Goal: Check status: Check status

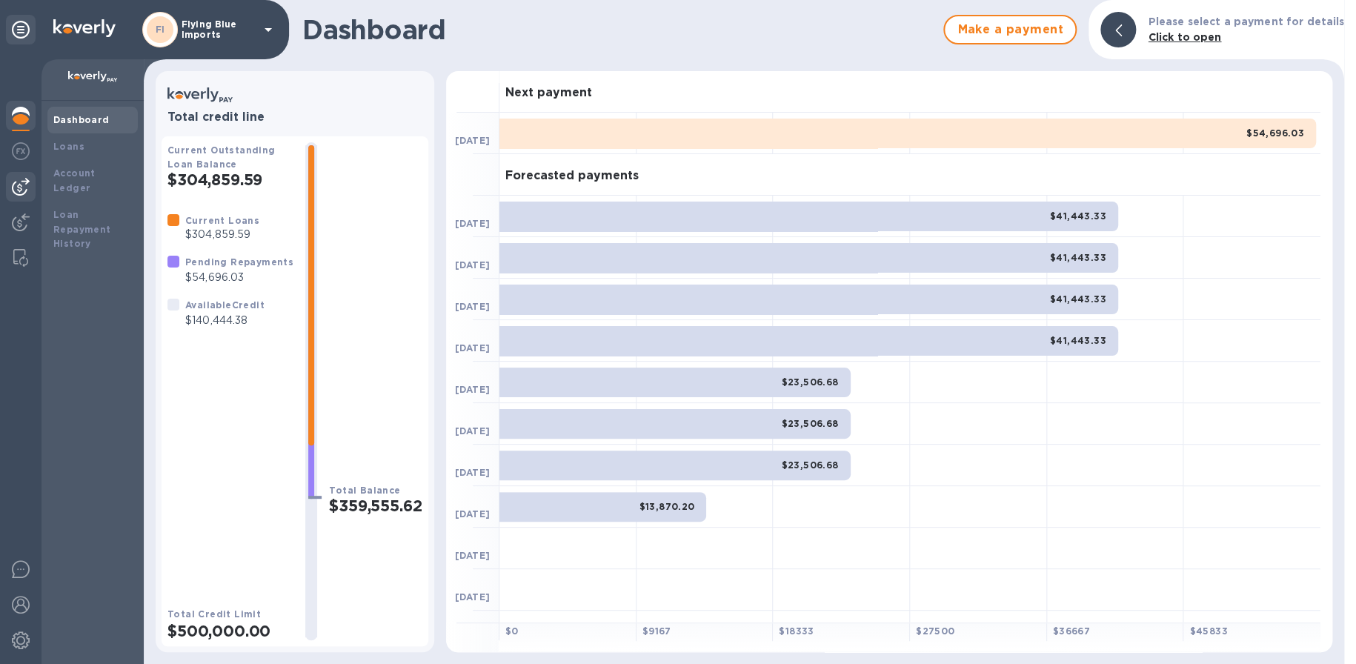
click at [24, 189] on img at bounding box center [21, 187] width 18 height 18
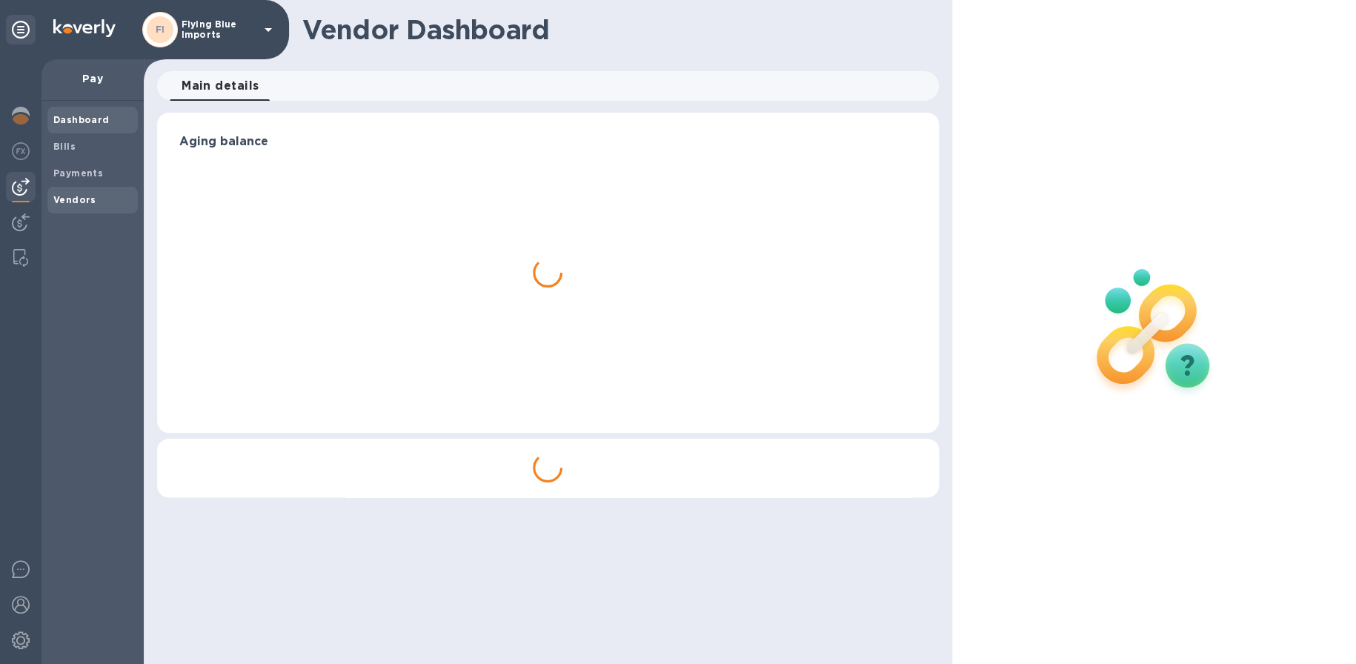
click at [93, 196] on span "Vendors" at bounding box center [92, 200] width 79 height 15
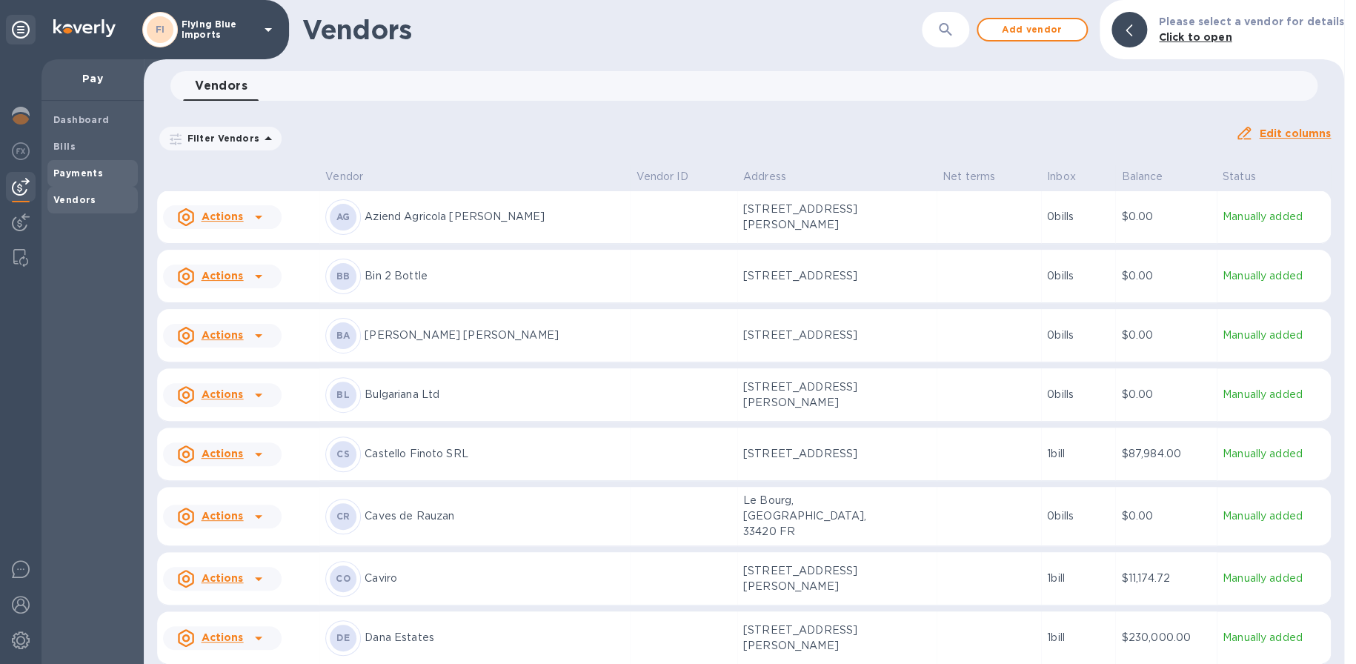
click at [104, 168] on span "Payments" at bounding box center [92, 173] width 79 height 15
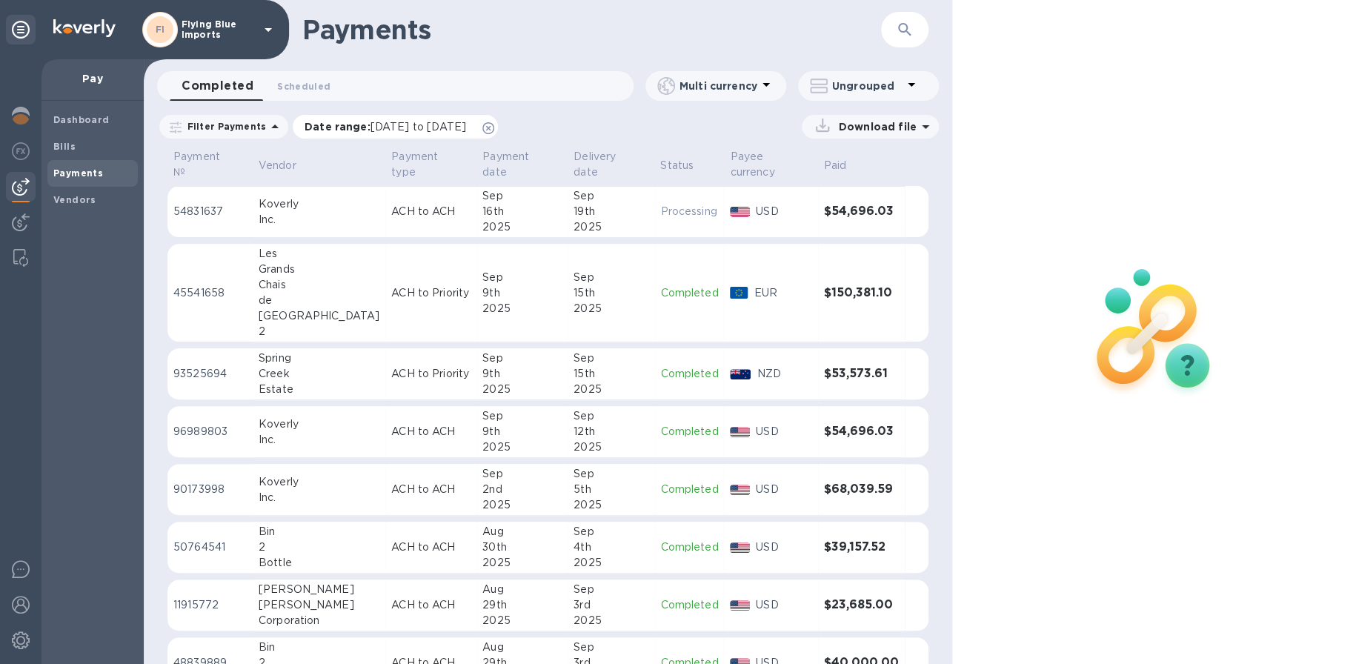
click at [494, 130] on icon at bounding box center [489, 128] width 12 height 12
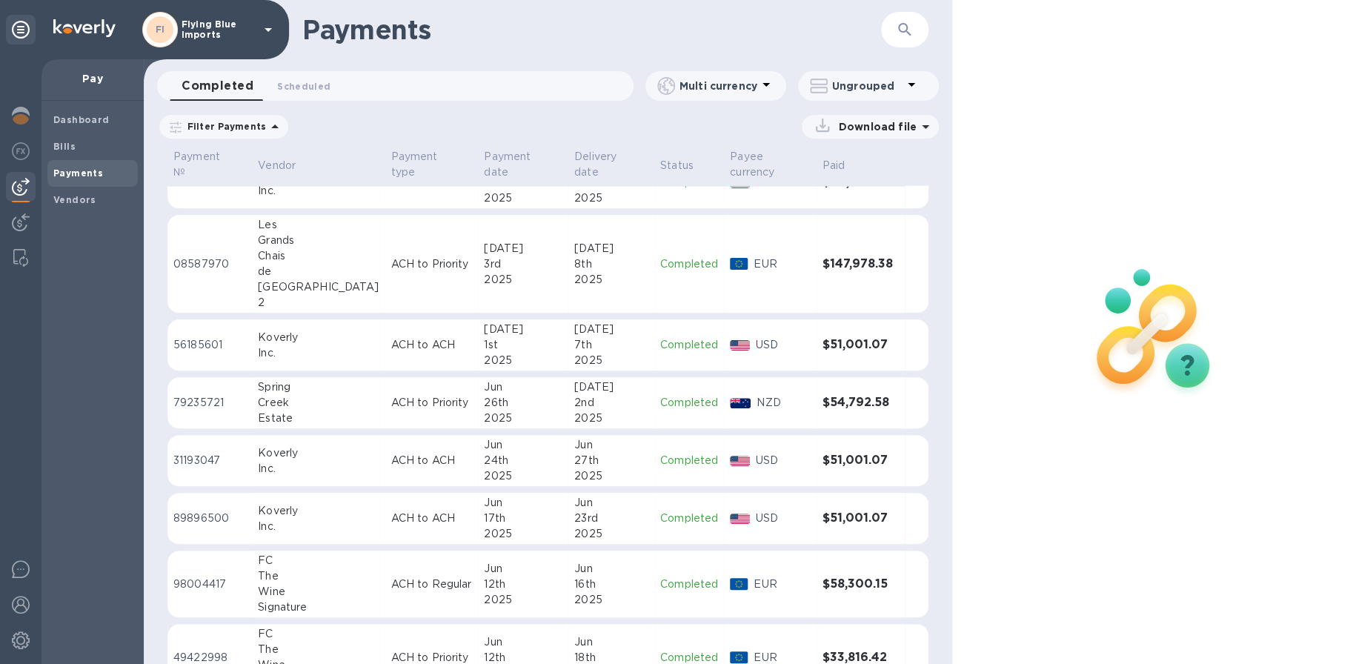
scroll to position [1290, 0]
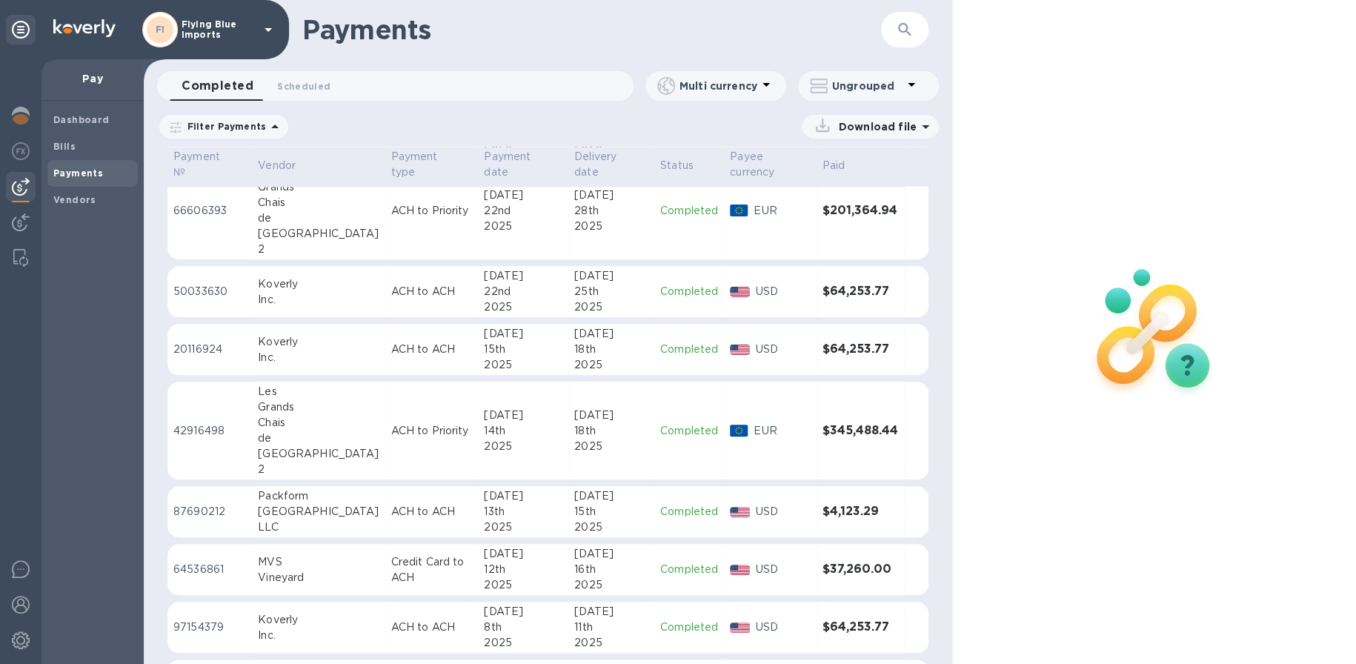
click at [242, 128] on p "Filter Payments" at bounding box center [224, 126] width 85 height 13
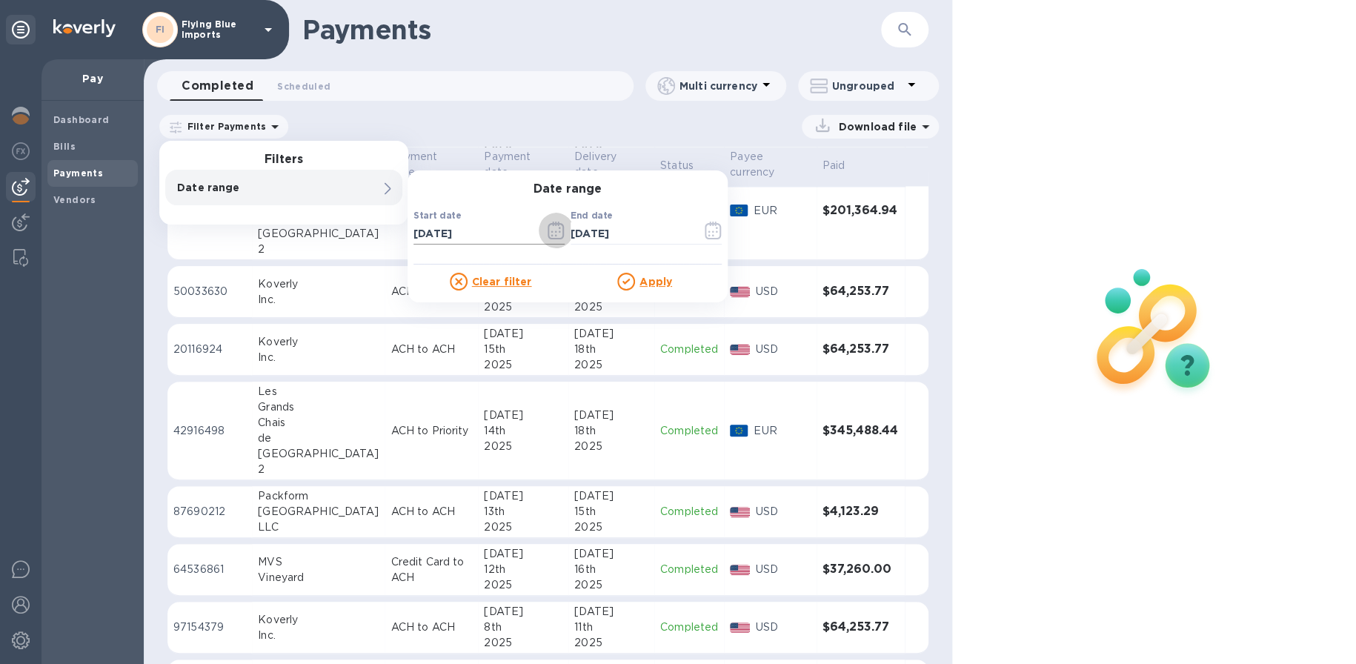
click at [548, 231] on icon "button" at bounding box center [556, 231] width 17 height 18
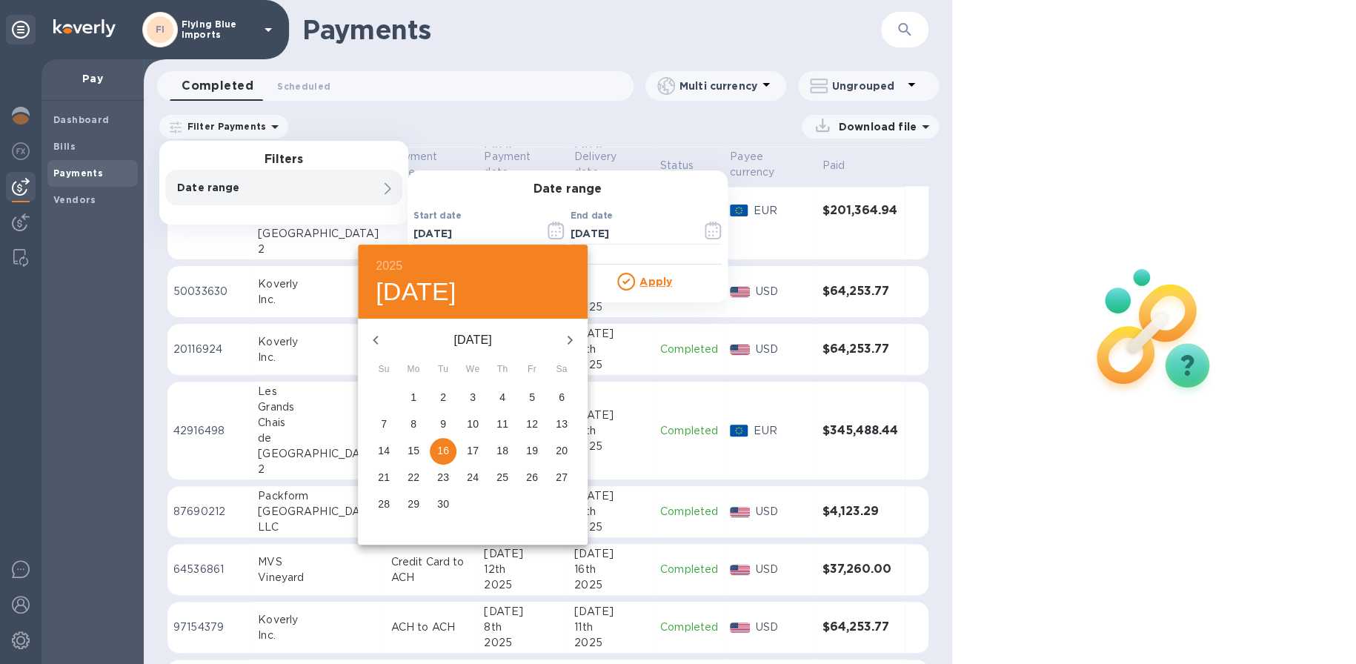
click at [377, 341] on icon "button" at bounding box center [376, 340] width 18 height 18
click at [569, 340] on icon "button" at bounding box center [570, 340] width 18 height 18
click at [384, 444] on p "13" at bounding box center [384, 450] width 12 height 15
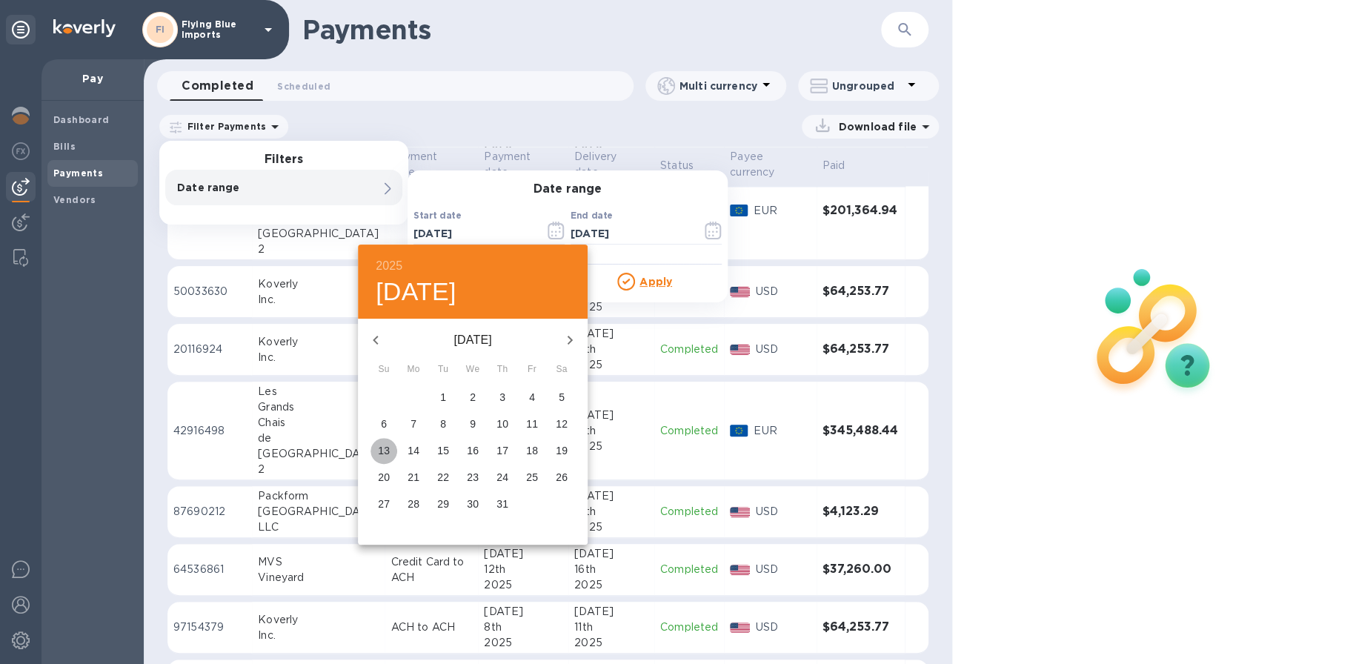
type input "[DATE]"
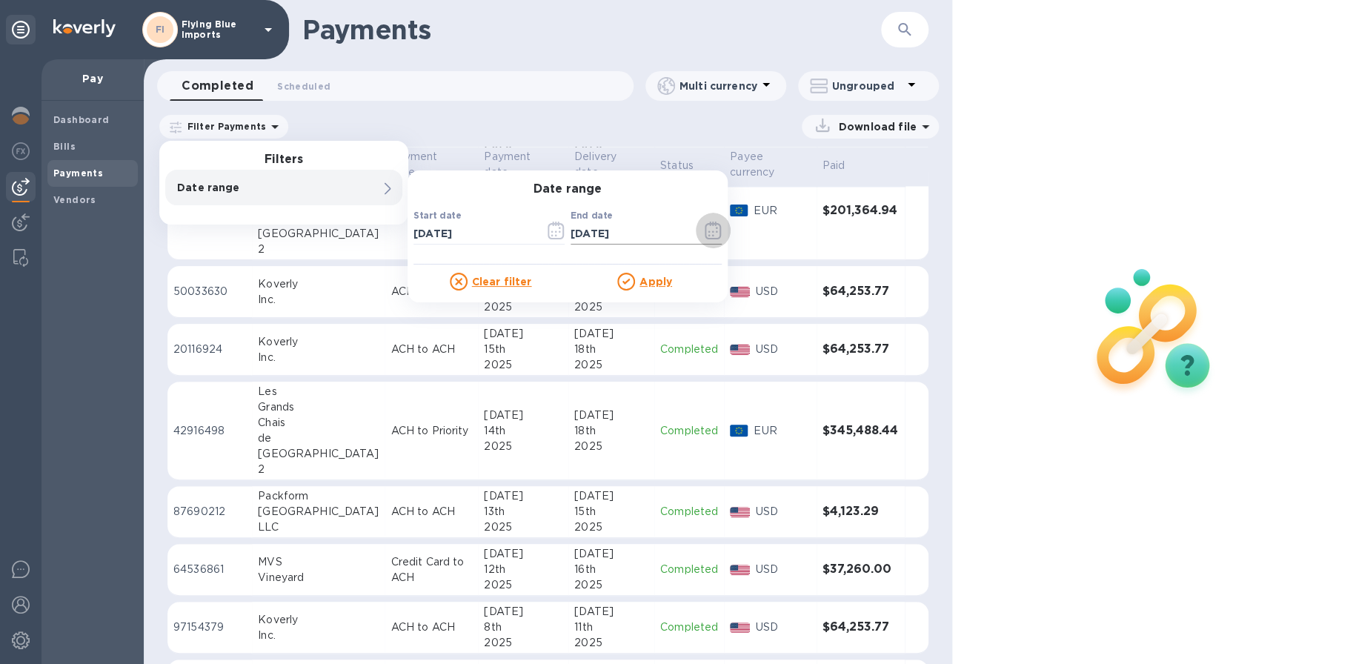
click at [709, 228] on icon "button" at bounding box center [713, 231] width 17 height 18
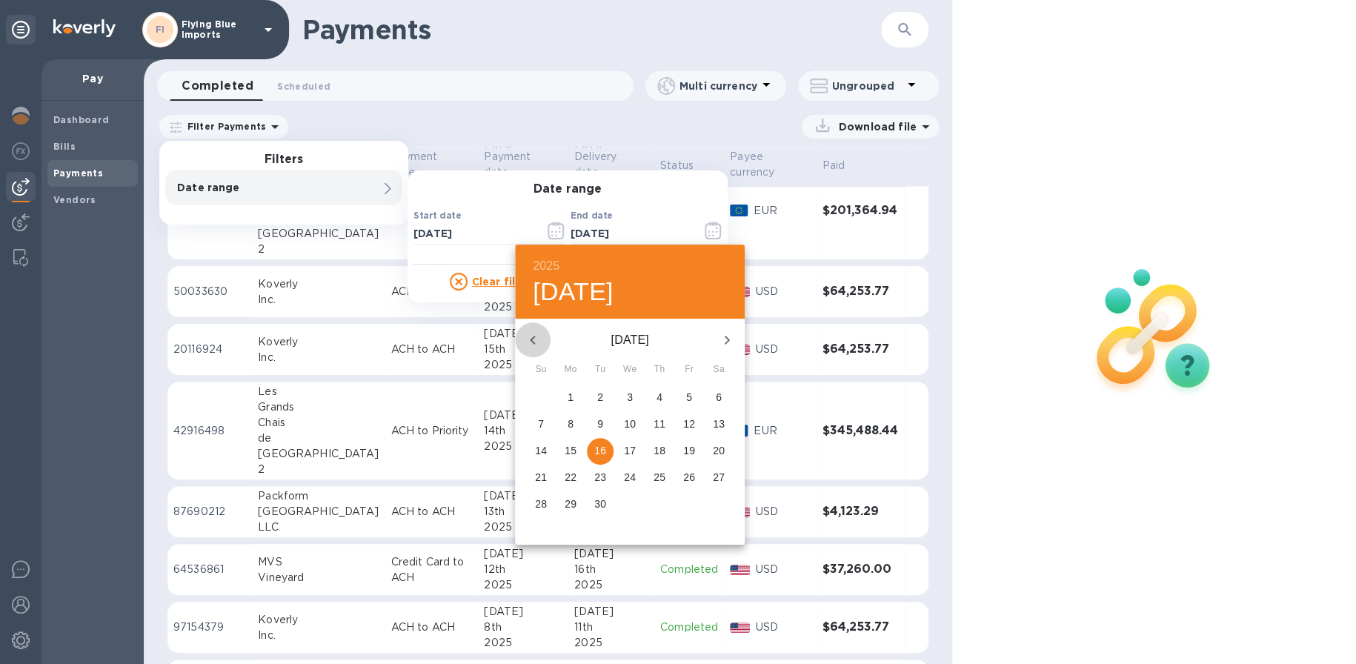
click at [540, 338] on icon "button" at bounding box center [533, 340] width 18 height 18
click at [689, 448] on p "18" at bounding box center [689, 450] width 12 height 15
type input "[DATE]"
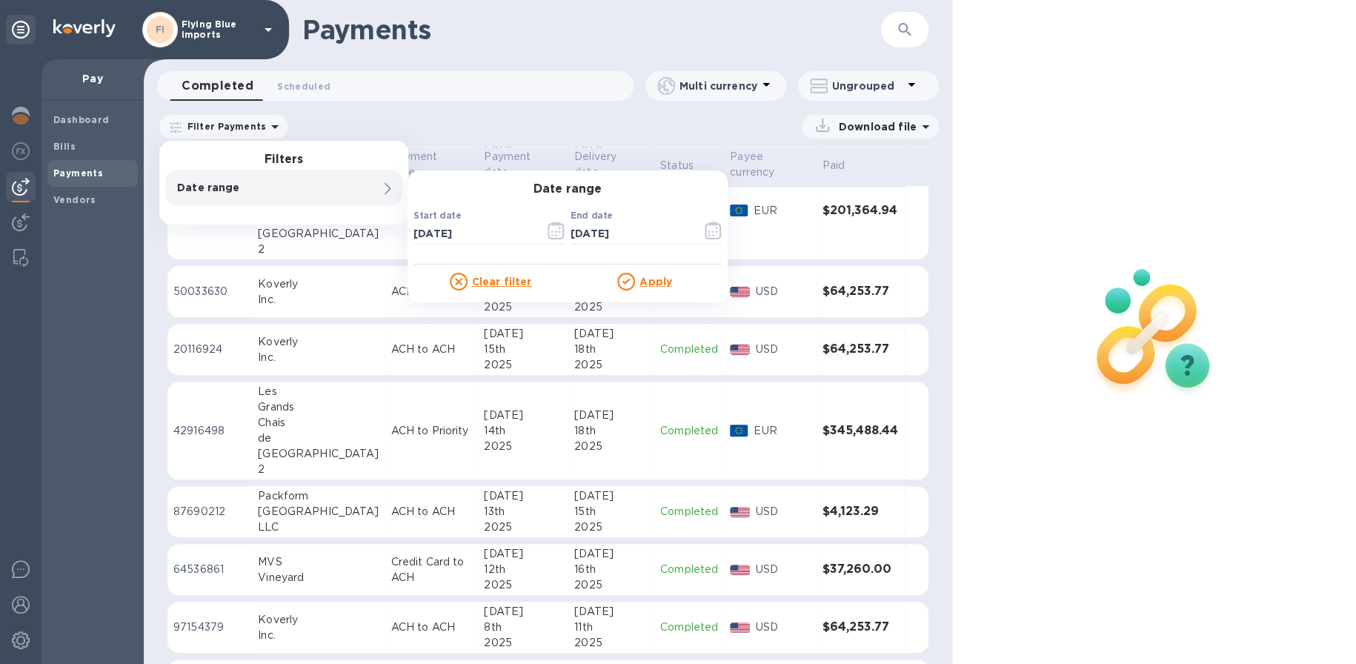
click at [641, 282] on u "Apply" at bounding box center [656, 282] width 33 height 12
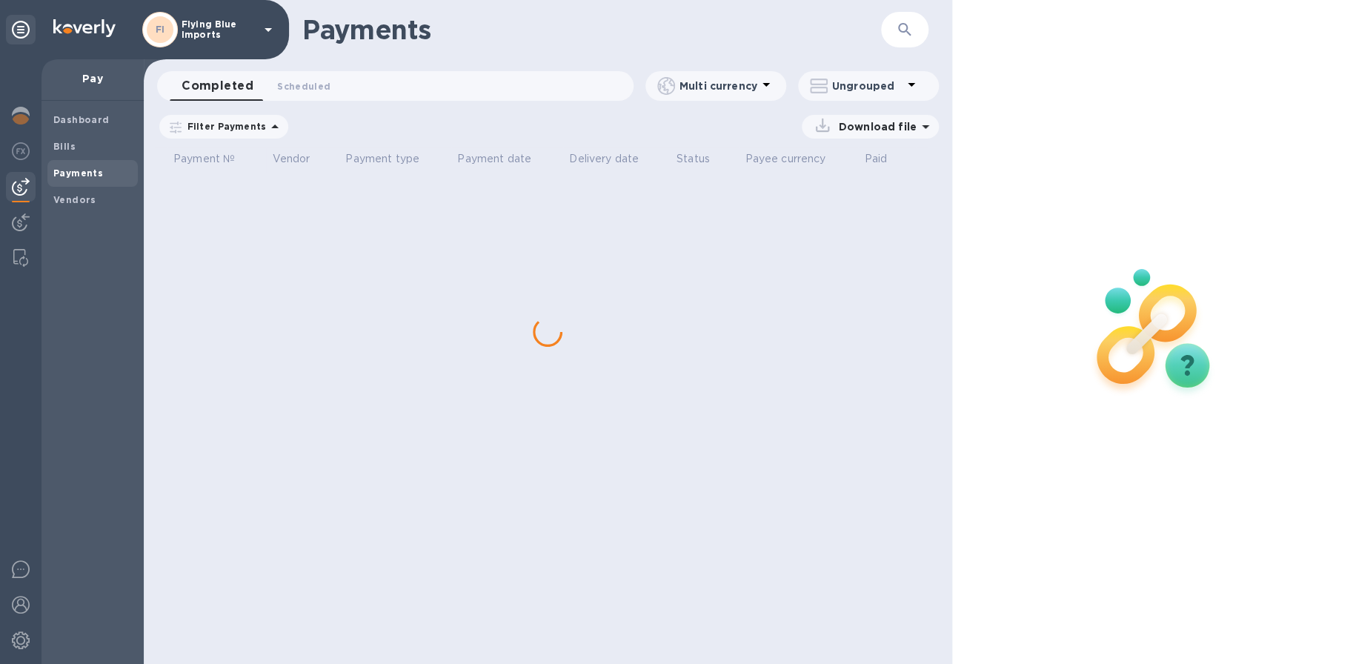
scroll to position [0, 0]
